Goal: Information Seeking & Learning: Learn about a topic

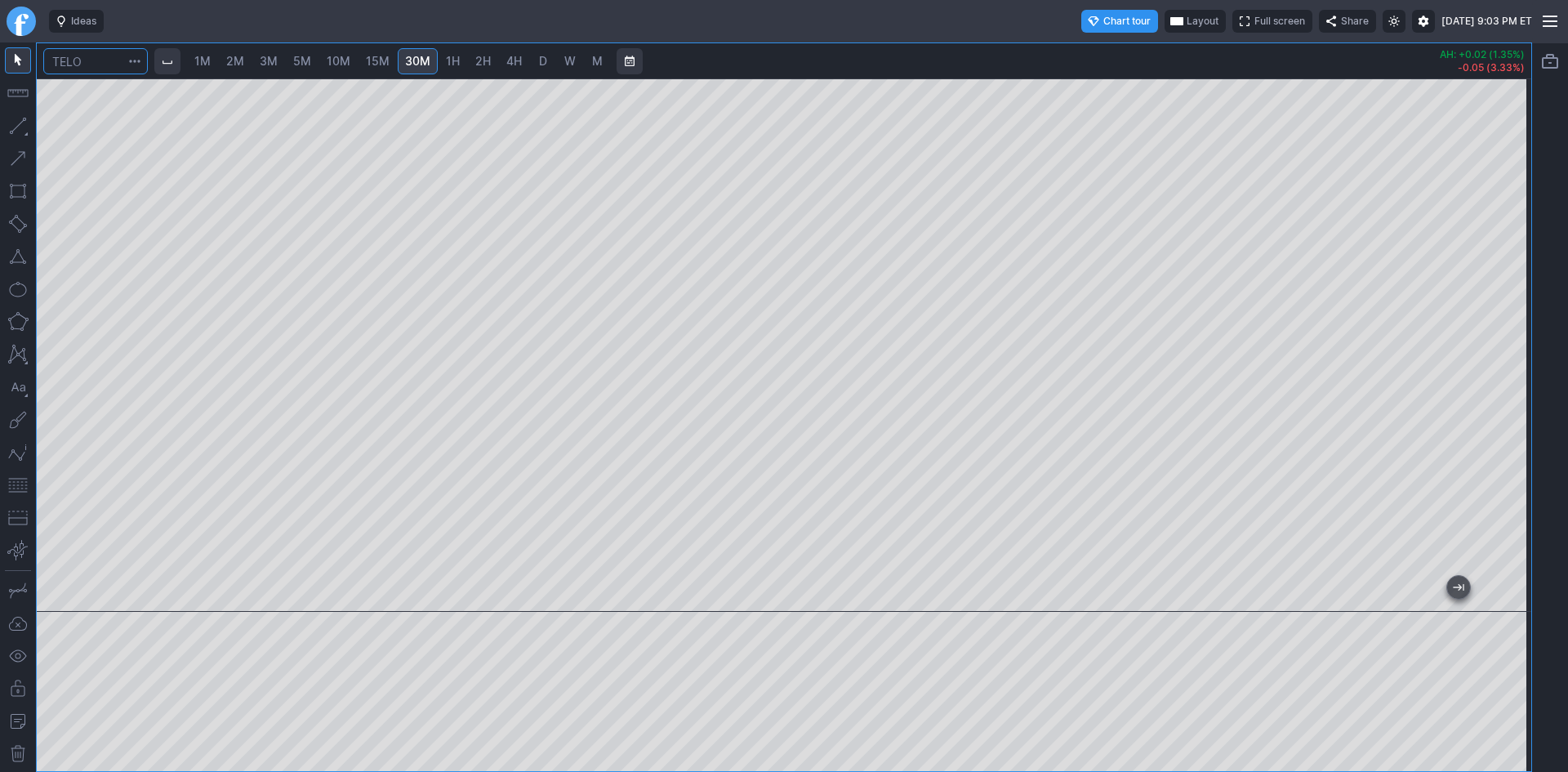
click at [109, 63] on input "Search" at bounding box center [96, 61] width 105 height 26
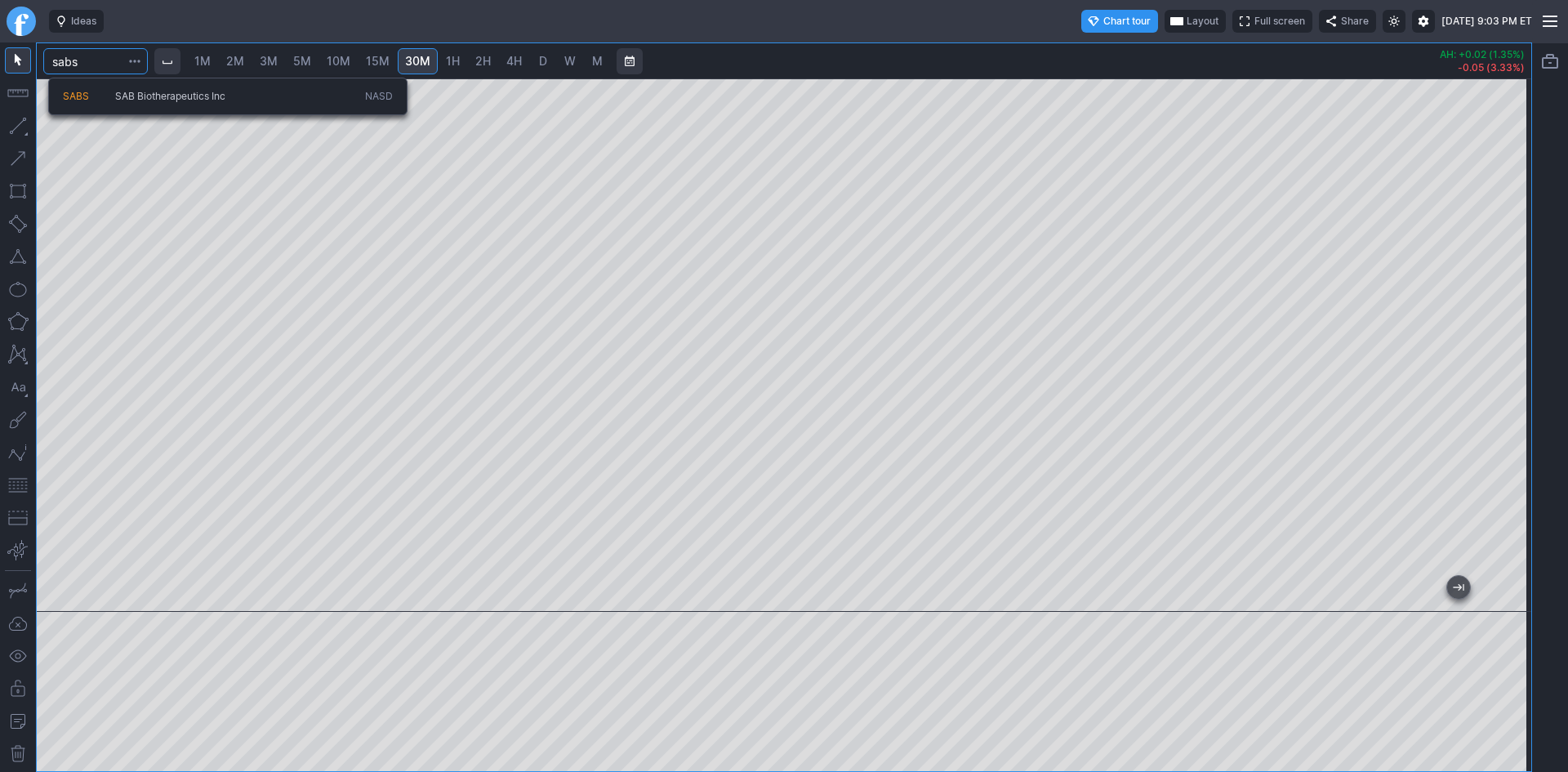
type input "sabs"
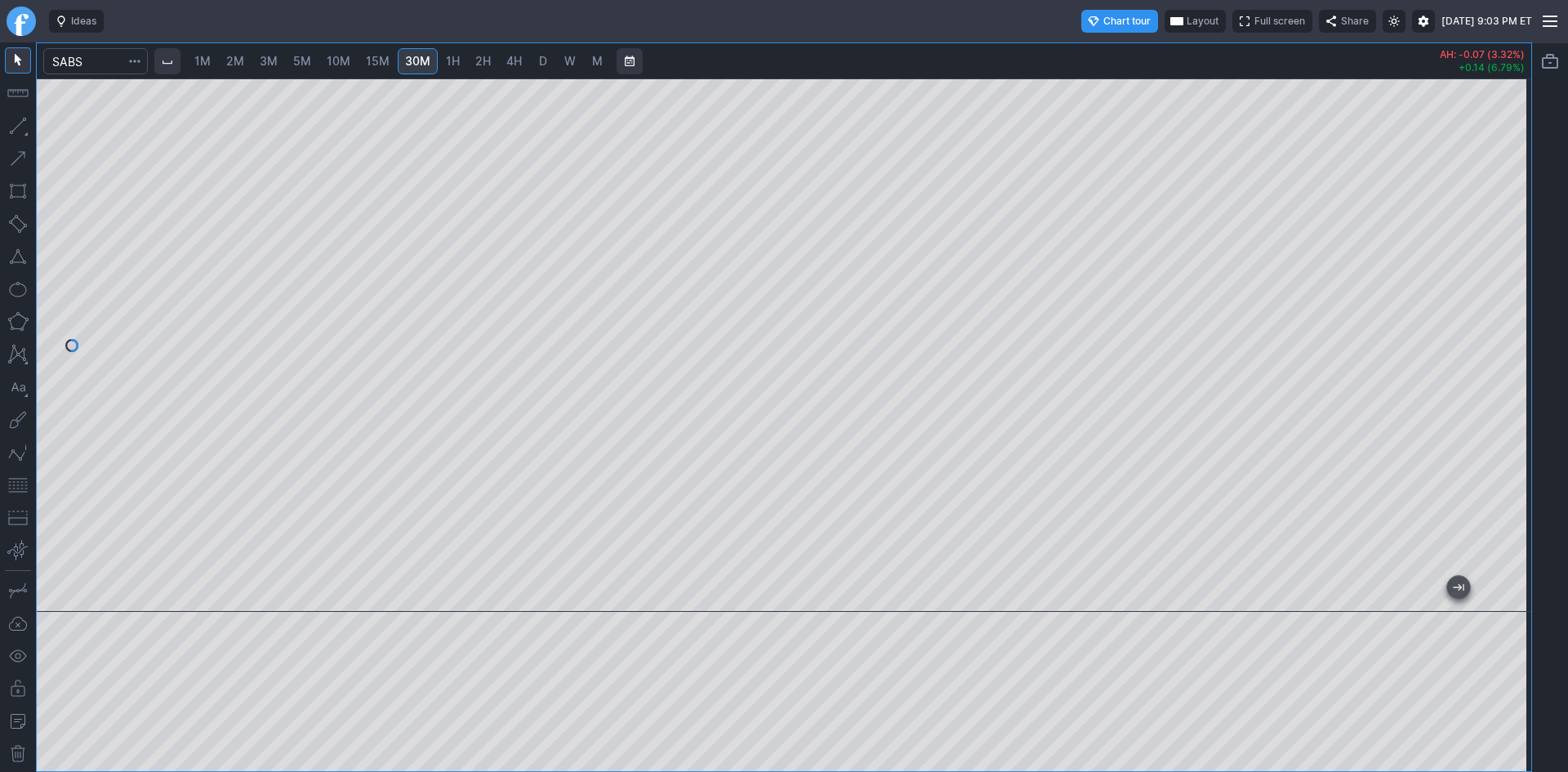
click at [1536, 338] on div "1M 2M 3M 5M 10M 15M 30M 1H 2H 4H D W M AH: -0.07 (3.32%) +0.14 (6.79%)" at bounding box center [784, 407] width 1568 height 730
drag, startPoint x: 1504, startPoint y: 247, endPoint x: 1497, endPoint y: 314, distance: 67.4
click at [1497, 314] on div at bounding box center [1514, 341] width 34 height 492
click at [22, 483] on button "button" at bounding box center [17, 484] width 26 height 26
click at [538, 58] on span "D" at bounding box center [543, 62] width 12 height 17
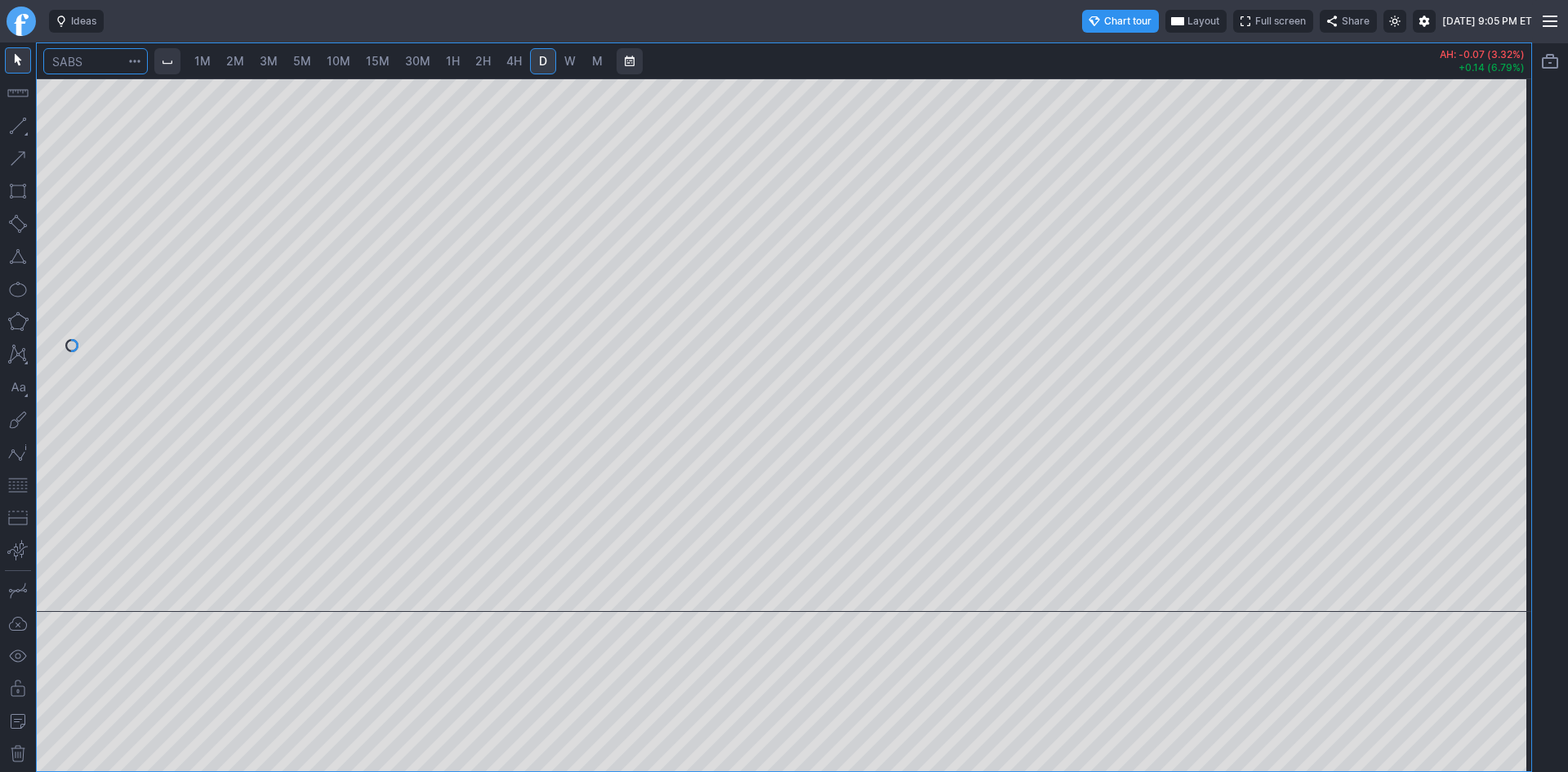
click at [112, 69] on input "Search" at bounding box center [96, 61] width 105 height 26
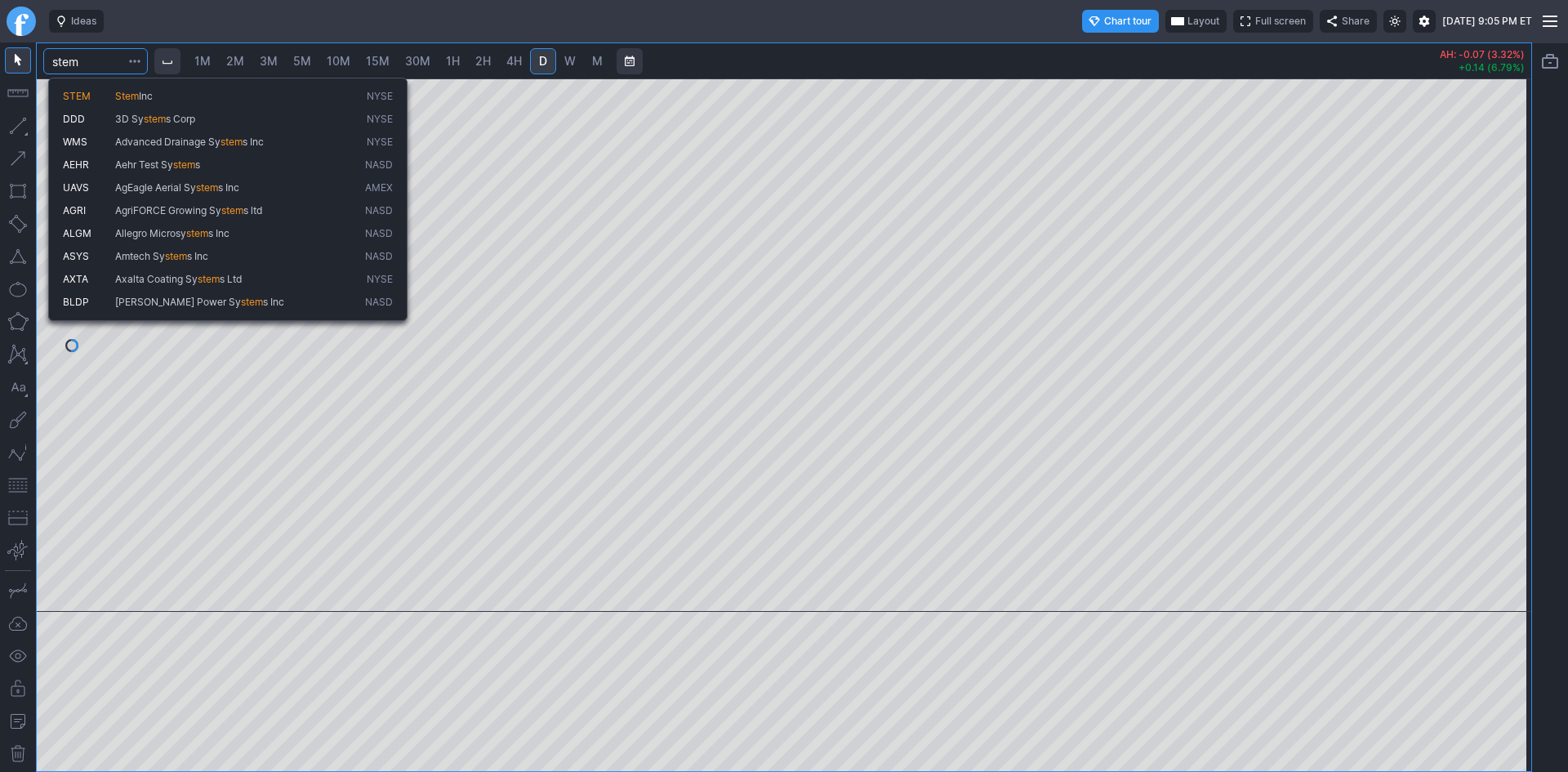
type input "stem"
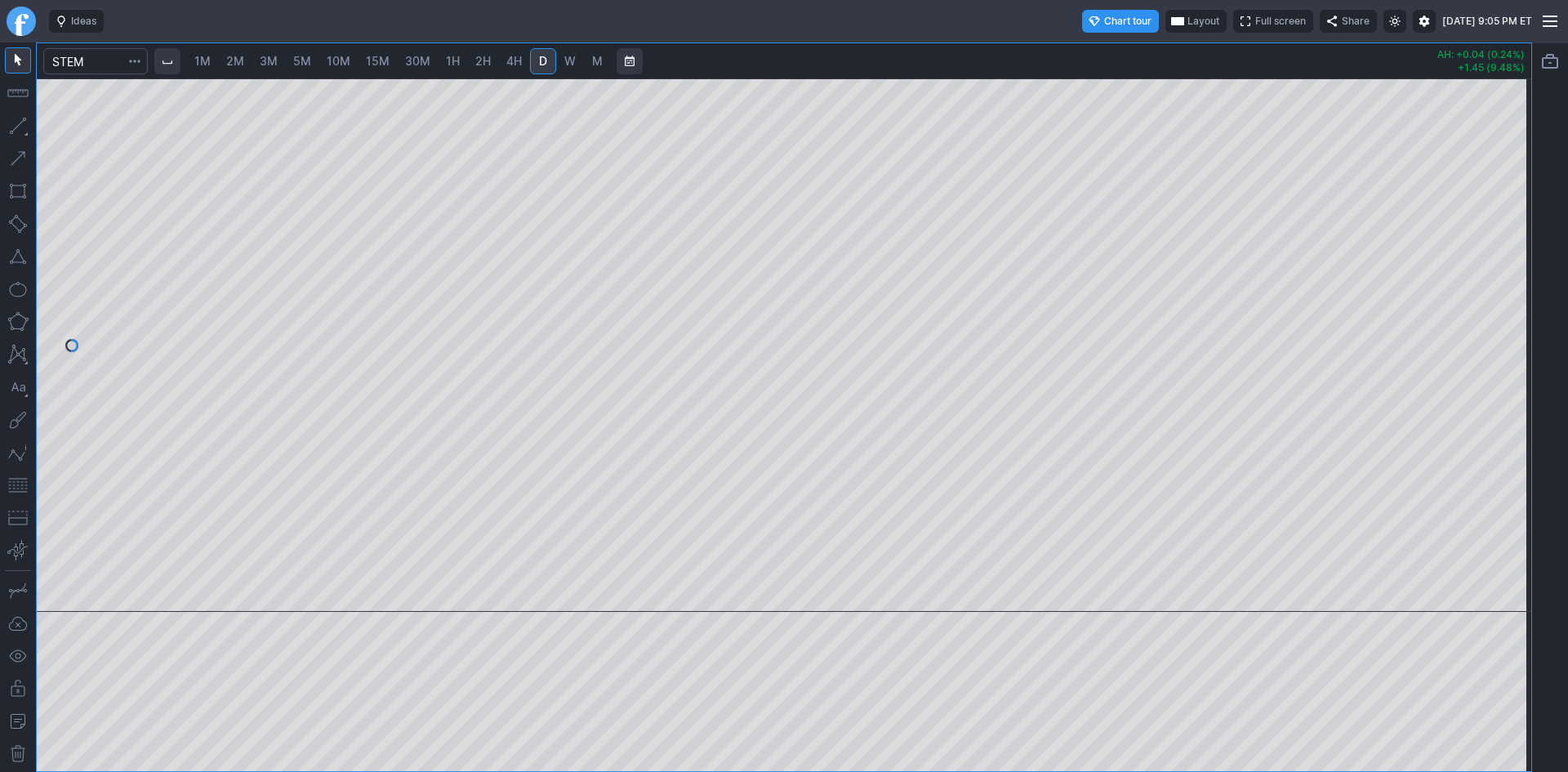
click at [1429, 209] on div at bounding box center [784, 344] width 1495 height 533
click at [1472, 226] on div at bounding box center [784, 344] width 1495 height 533
drag, startPoint x: 1520, startPoint y: 419, endPoint x: 1384, endPoint y: 76, distance: 369.0
click at [1384, 76] on div "1M 2M 3M 5M 10M 15M 30M 1H 2H 4H D W M AH: +0.04 (0.24%) +1.45 (9.48%)" at bounding box center [784, 407] width 1495 height 728
